Goal: Task Accomplishment & Management: Use online tool/utility

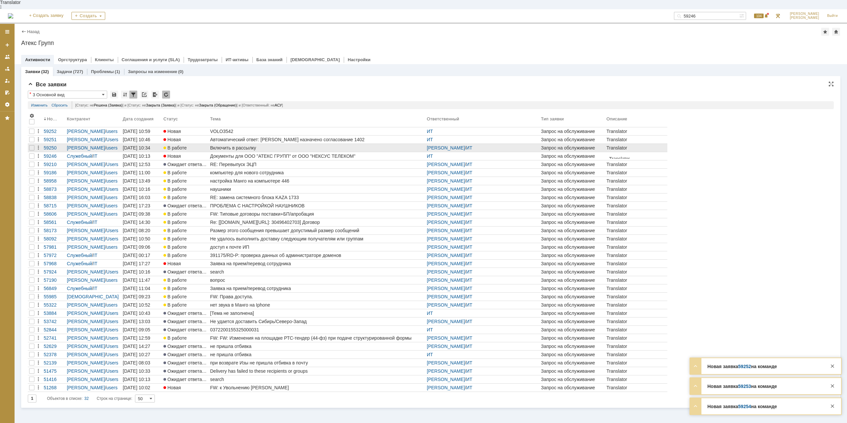
click at [237, 145] on div "Включить в рассылку" at bounding box center [317, 147] width 214 height 5
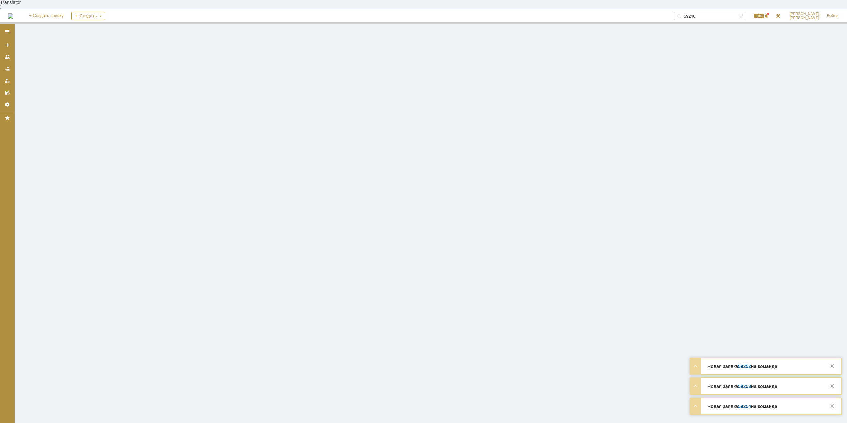
click at [837, 365] on div at bounding box center [832, 364] width 11 height 12
click at [832, 366] on div at bounding box center [833, 366] width 8 height 8
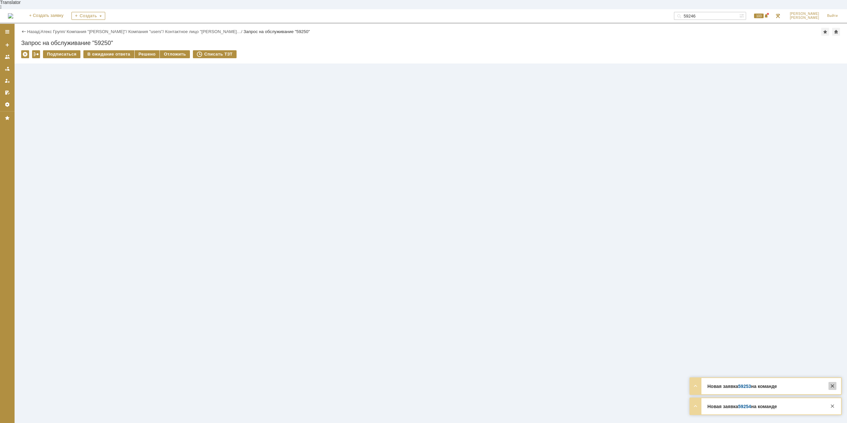
drag, startPoint x: 833, startPoint y: 387, endPoint x: 831, endPoint y: 394, distance: 7.0
click at [833, 387] on div at bounding box center [833, 386] width 8 height 8
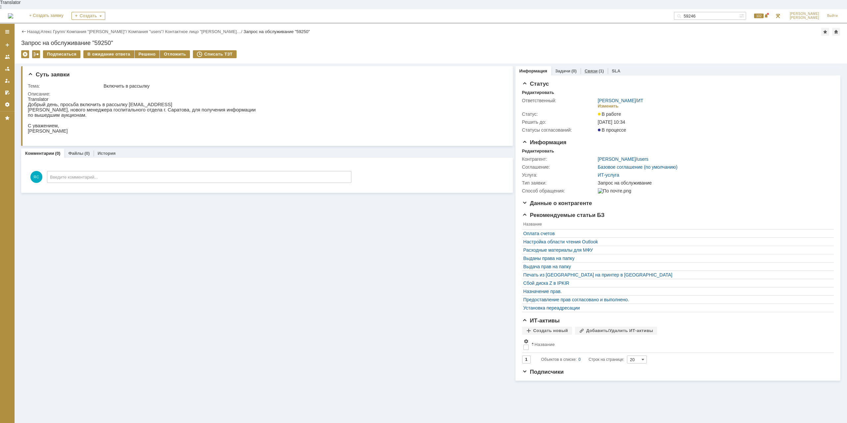
click at [591, 68] on link "Связи" at bounding box center [591, 70] width 13 height 5
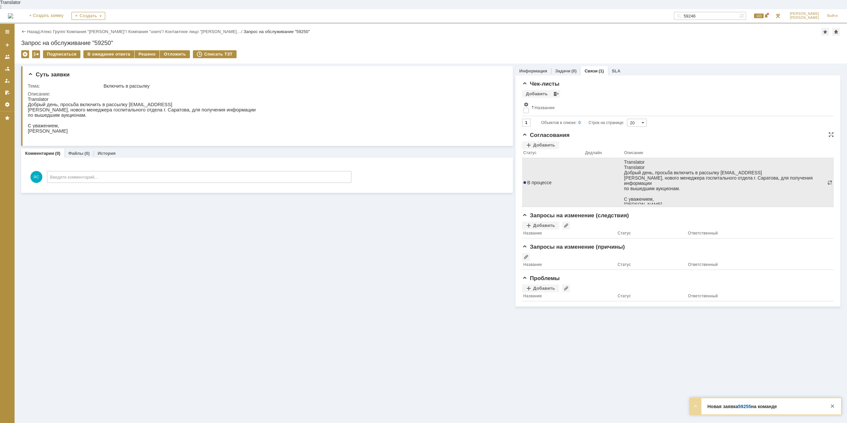
click at [828, 180] on span at bounding box center [829, 182] width 5 height 5
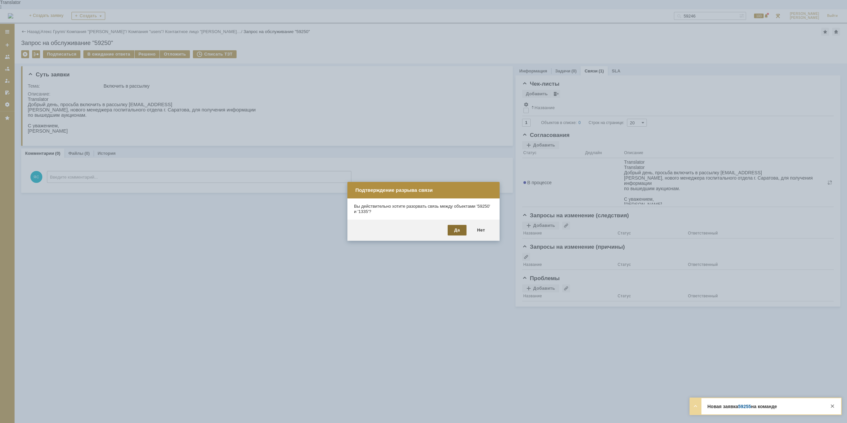
click at [459, 228] on div "Да" at bounding box center [457, 230] width 19 height 11
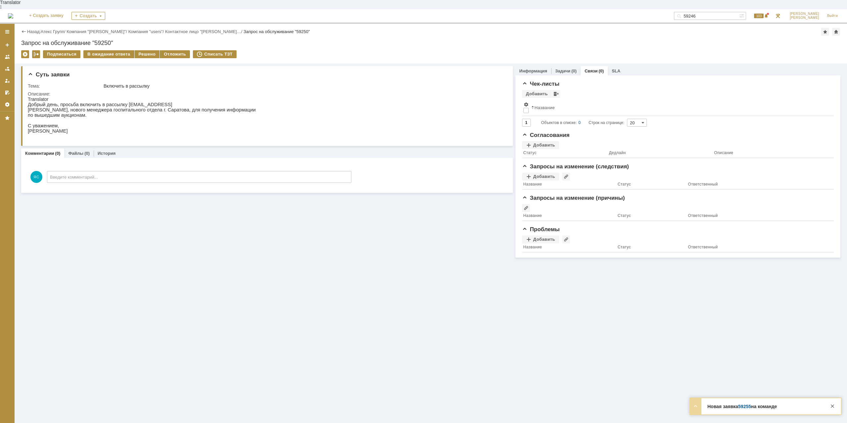
drag, startPoint x: 82, startPoint y: 99, endPoint x: 87, endPoint y: 99, distance: 5.3
click at [86, 102] on p "Добрый день, просьба включить в рассылку [EMAIL_ADDRESS]" at bounding box center [142, 104] width 228 height 5
click at [62, 29] on link "Атекс Групп" at bounding box center [52, 31] width 23 height 5
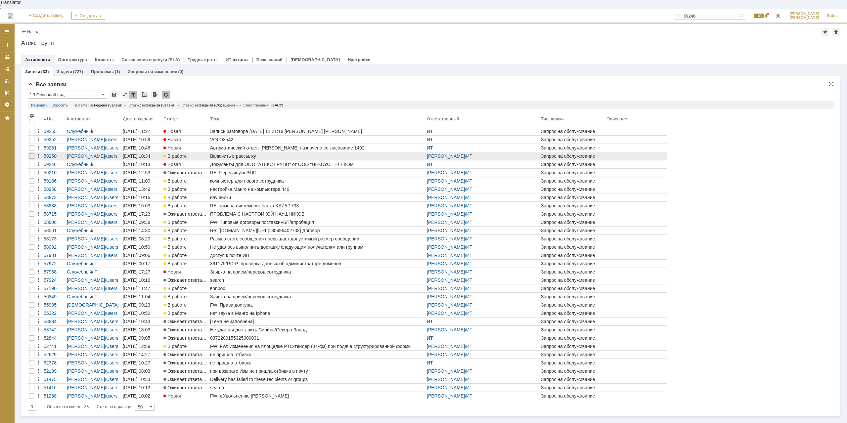
click at [234, 154] on div "Включить в рассылку" at bounding box center [317, 156] width 214 height 5
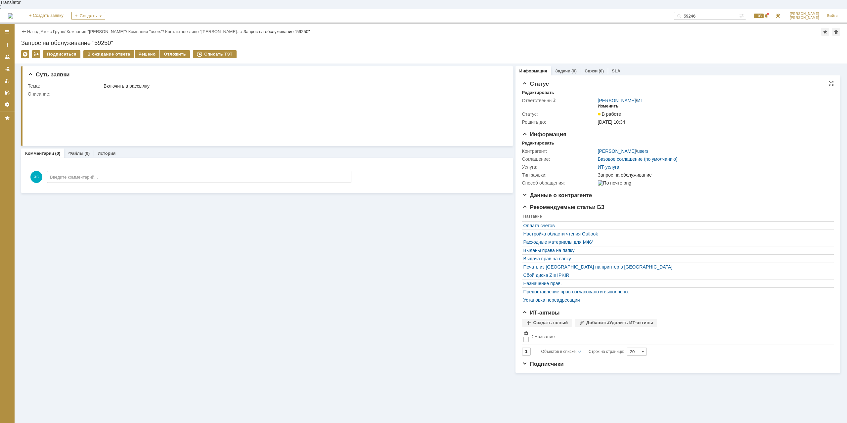
click at [611, 104] on div "Изменить" at bounding box center [608, 106] width 21 height 5
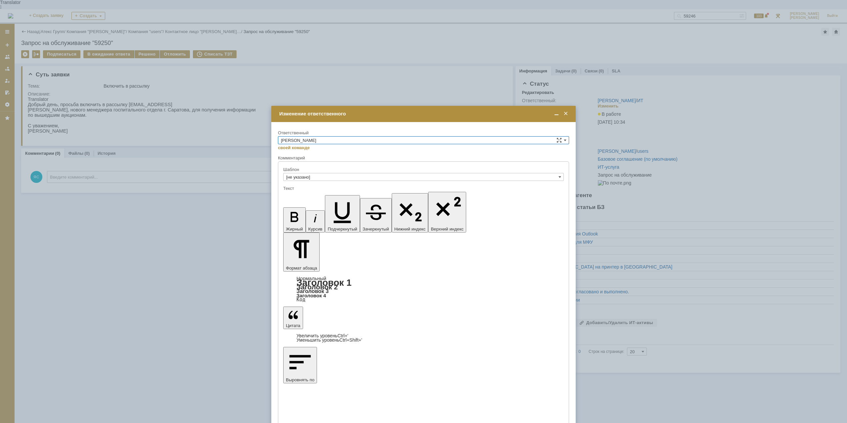
click at [333, 142] on input "[PERSON_NAME]" at bounding box center [423, 140] width 291 height 8
drag, startPoint x: 304, startPoint y: 200, endPoint x: 305, endPoint y: 195, distance: 5.1
click at [305, 200] on span "[PERSON_NAME]" at bounding box center [423, 202] width 285 height 5
click at [312, 140] on input "[PERSON_NAME]" at bounding box center [423, 140] width 291 height 8
click at [304, 195] on span "АСУ" at bounding box center [423, 195] width 285 height 5
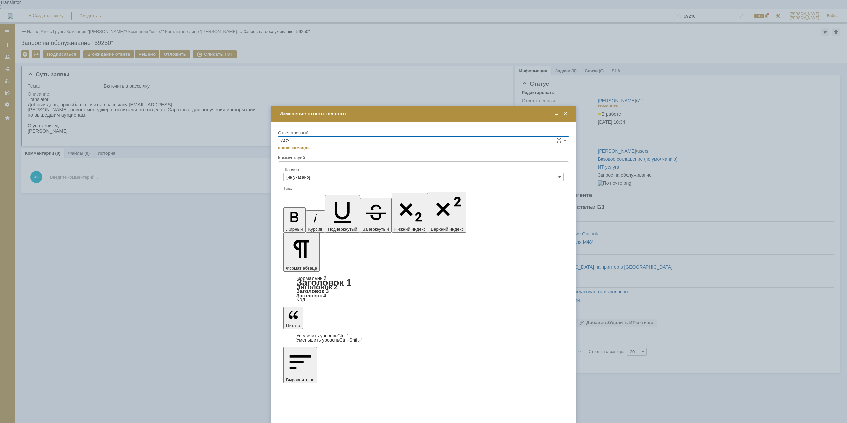
type input "АСУ"
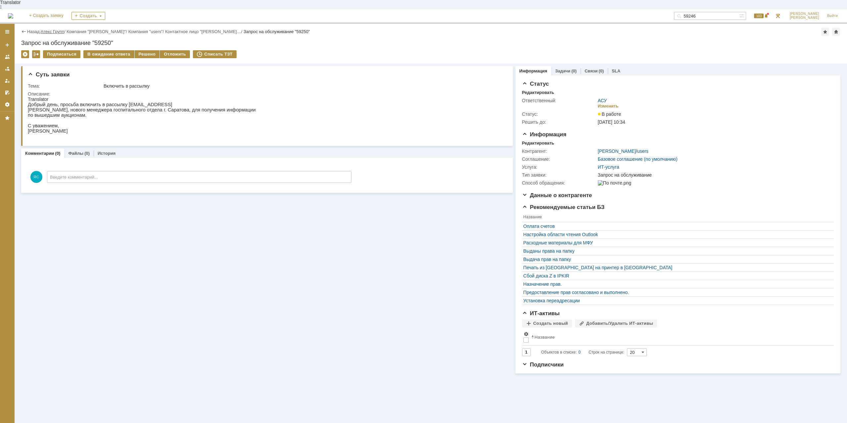
click at [60, 29] on link "Атекс Групп" at bounding box center [52, 31] width 23 height 5
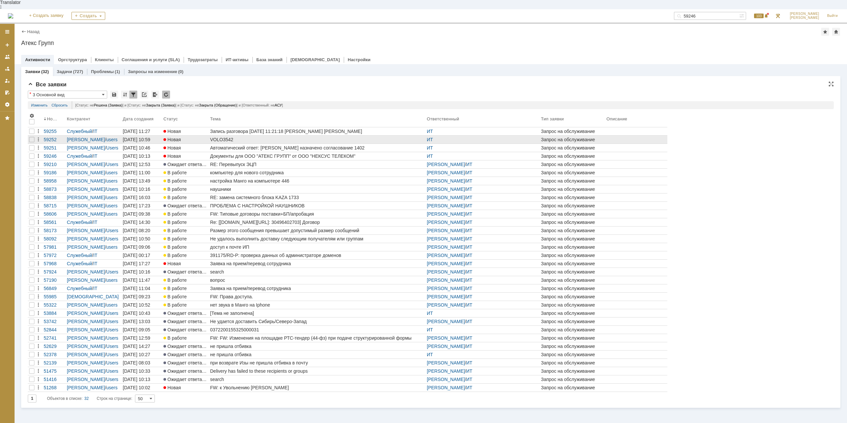
click at [220, 137] on div "VOLO3542" at bounding box center [317, 139] width 214 height 5
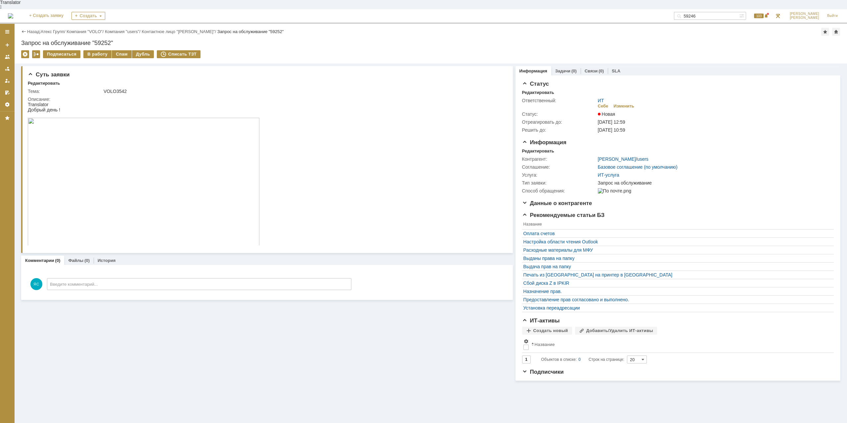
click at [170, 152] on img at bounding box center [144, 183] width 232 height 130
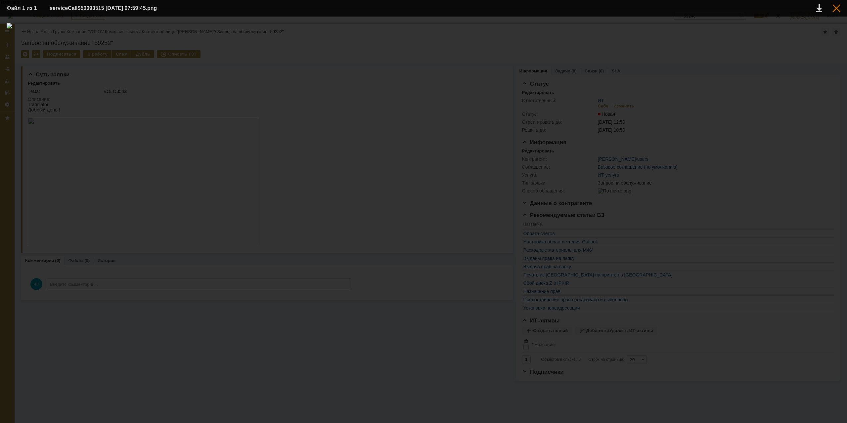
click at [834, 5] on div at bounding box center [836, 8] width 8 height 8
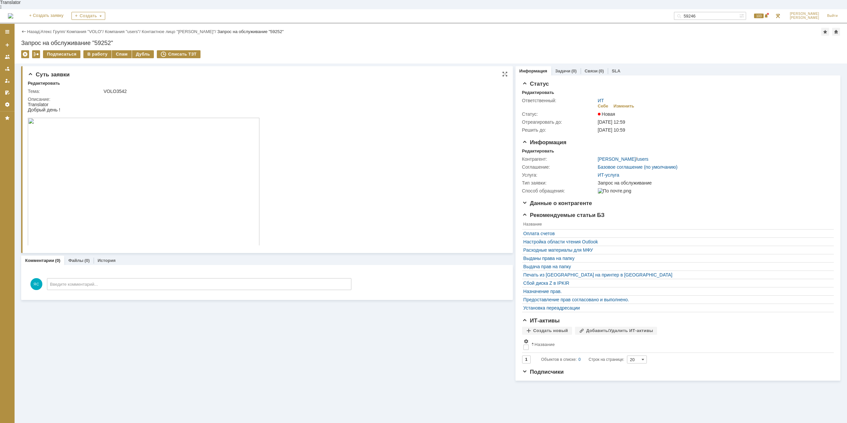
click at [420, 159] on html "Translator Добрый день !" at bounding box center [265, 175] width 474 height 147
drag, startPoint x: 103, startPoint y: 81, endPoint x: 127, endPoint y: 81, distance: 23.5
click at [122, 87] on td "VOLO3542" at bounding box center [302, 91] width 400 height 8
drag, startPoint x: 127, startPoint y: 81, endPoint x: 100, endPoint y: 80, distance: 27.5
click at [100, 87] on tr "Тема: VOLO3542" at bounding box center [265, 91] width 475 height 8
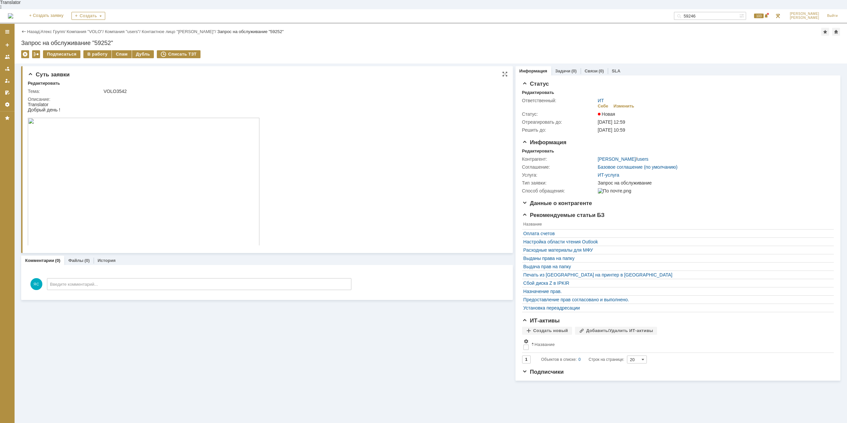
click at [99, 89] on div "Тема:" at bounding box center [65, 91] width 74 height 5
click at [49, 29] on link "Атекс Групп" at bounding box center [52, 31] width 23 height 5
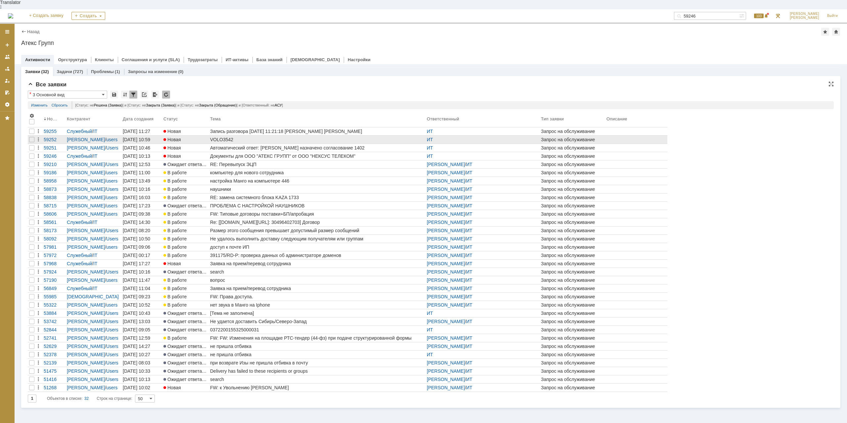
click at [225, 137] on div "VOLO3542" at bounding box center [317, 139] width 214 height 5
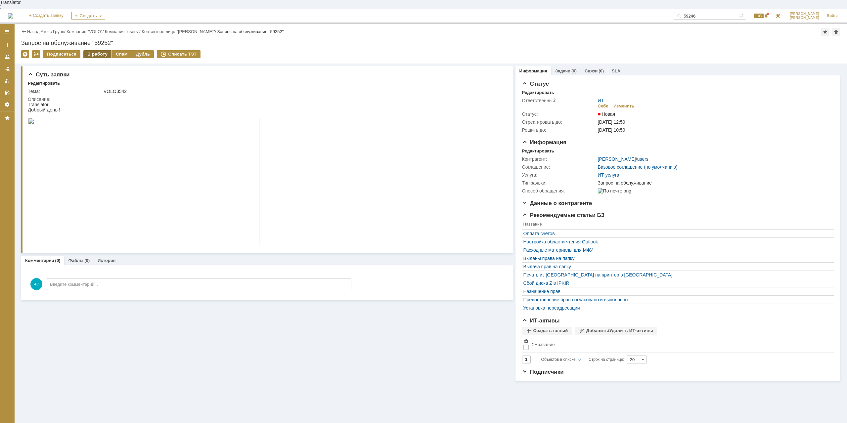
drag, startPoint x: 97, startPoint y: 45, endPoint x: 83, endPoint y: 9, distance: 38.8
click at [97, 50] on div "В работу" at bounding box center [97, 54] width 28 height 8
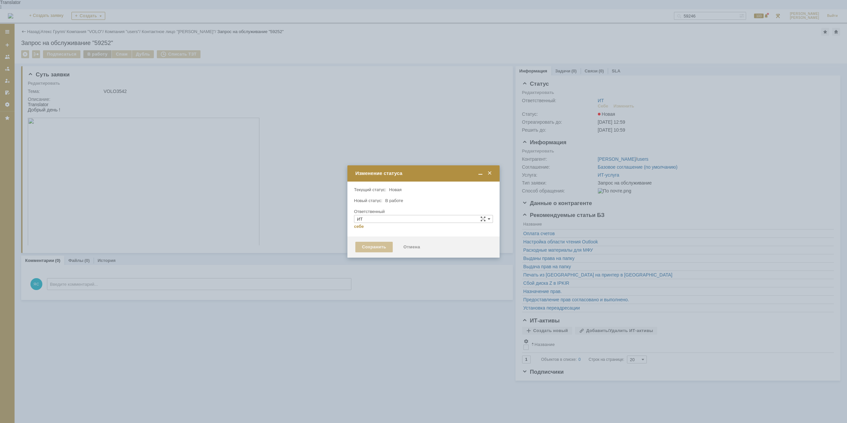
type input "[PERSON_NAME]"
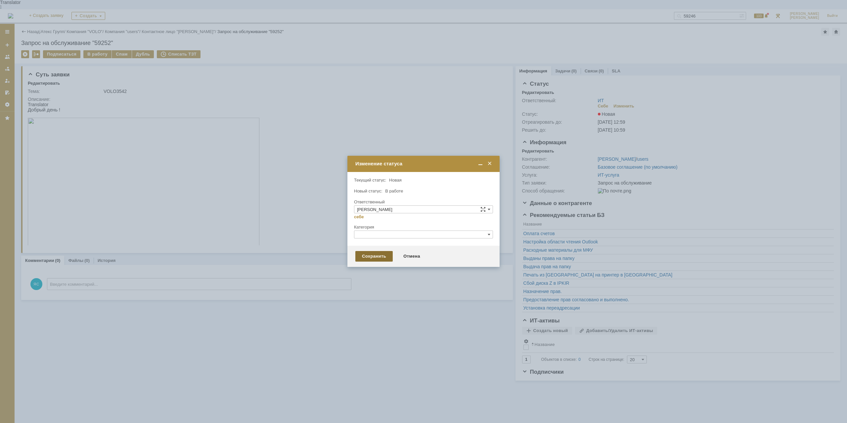
click at [381, 259] on div "Сохранить" at bounding box center [373, 256] width 37 height 11
